Goal: Find specific page/section: Find specific page/section

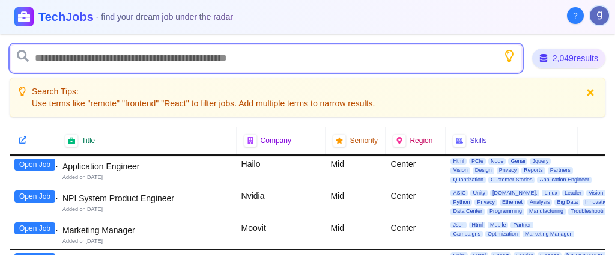
click at [124, 51] on input "text" at bounding box center [266, 58] width 513 height 29
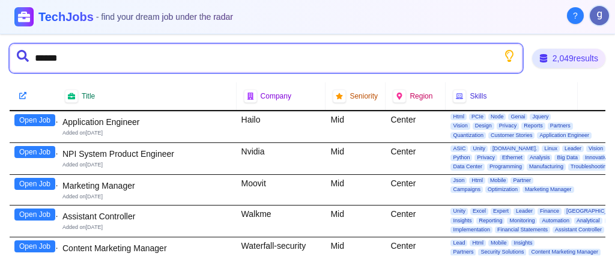
type input "*******"
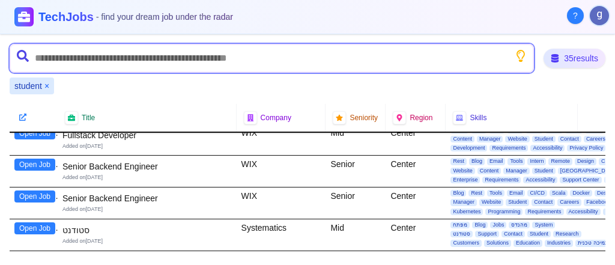
scroll to position [993, 0]
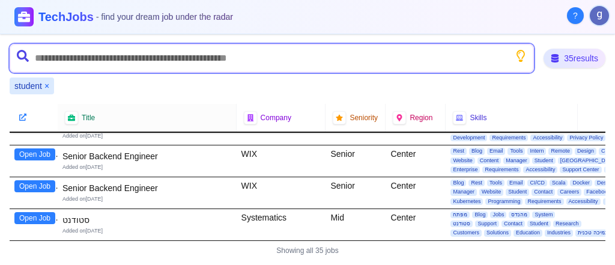
click at [130, 64] on input "text" at bounding box center [272, 58] width 524 height 29
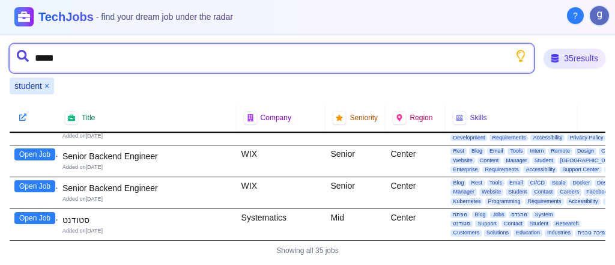
type input "******"
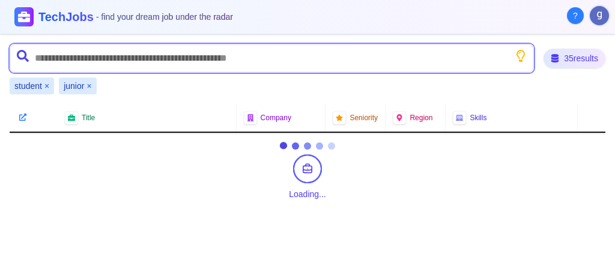
scroll to position [0, 0]
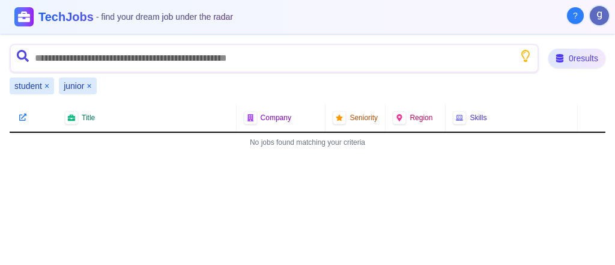
click at [47, 87] on button "×" at bounding box center [46, 86] width 5 height 12
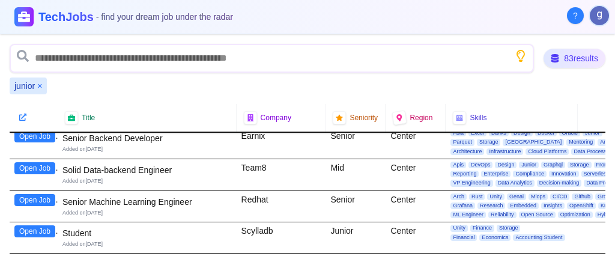
scroll to position [144, 0]
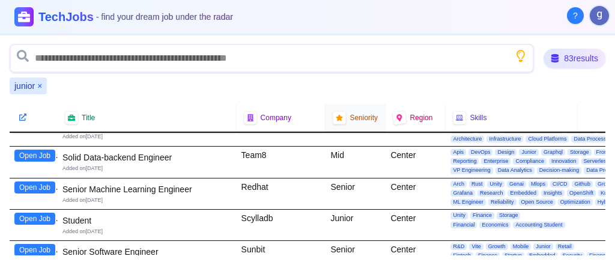
click at [336, 118] on icon at bounding box center [339, 117] width 7 height 7
click at [360, 115] on span "Seniority" at bounding box center [364, 118] width 28 height 10
click at [336, 115] on icon at bounding box center [339, 117] width 7 height 7
click at [336, 115] on icon at bounding box center [340, 118] width 8 height 8
click at [336, 116] on icon at bounding box center [339, 117] width 7 height 7
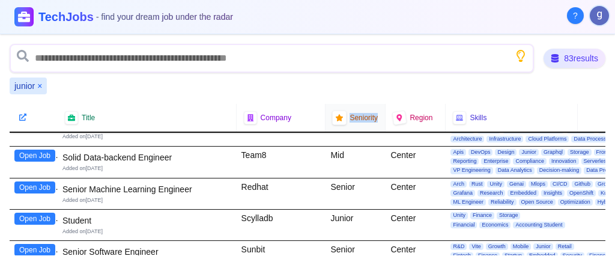
click at [336, 117] on icon at bounding box center [339, 117] width 7 height 7
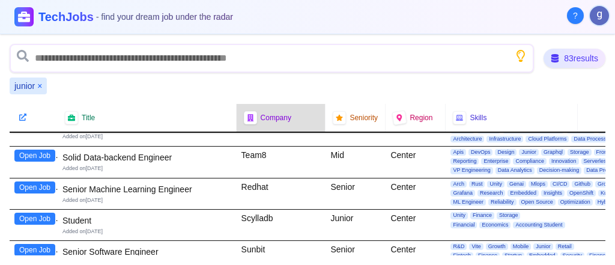
click at [317, 91] on div "junior ×" at bounding box center [308, 85] width 596 height 17
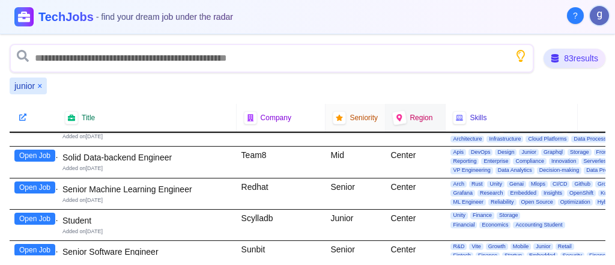
click at [394, 121] on div at bounding box center [400, 118] width 16 height 16
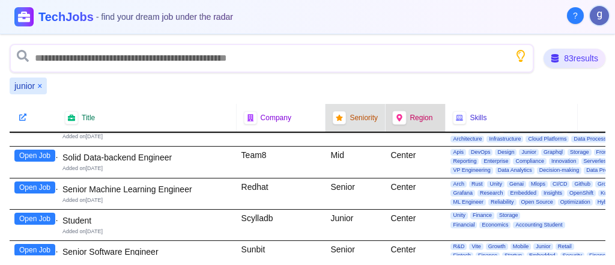
click at [353, 117] on span "Seniority" at bounding box center [364, 118] width 28 height 10
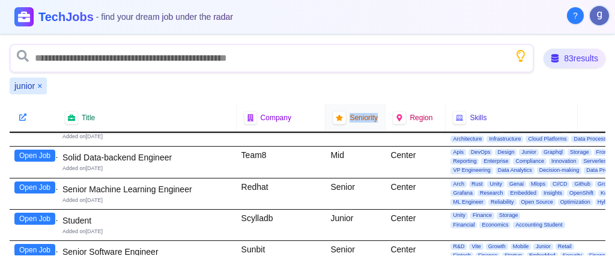
click at [353, 117] on span "Seniority" at bounding box center [364, 118] width 28 height 10
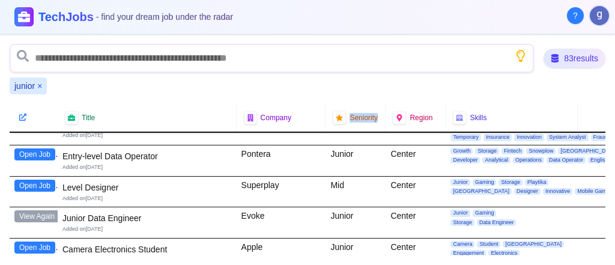
scroll to position [288, 0]
